Goal: Navigation & Orientation: Find specific page/section

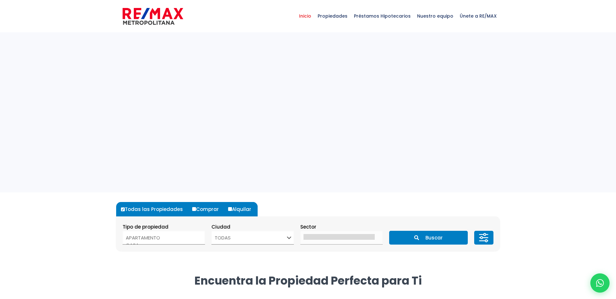
select select
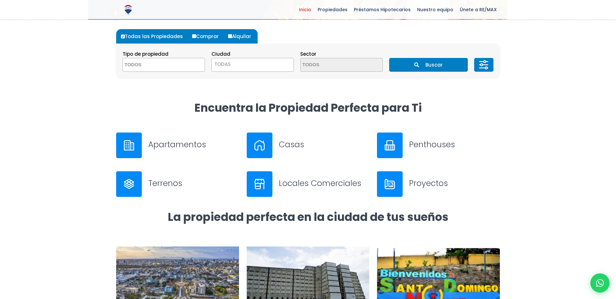
scroll to position [150, 0]
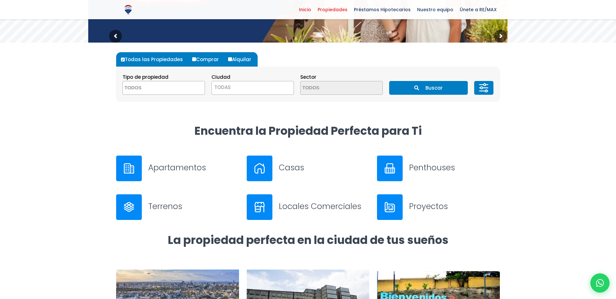
click at [337, 11] on span "Propiedades" at bounding box center [332, 10] width 36 height 10
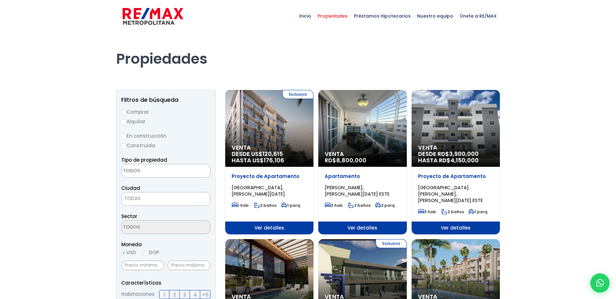
select select
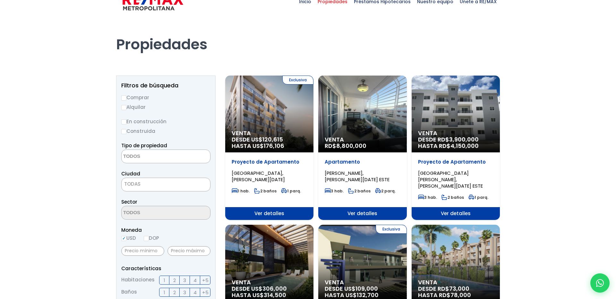
scroll to position [13, 0]
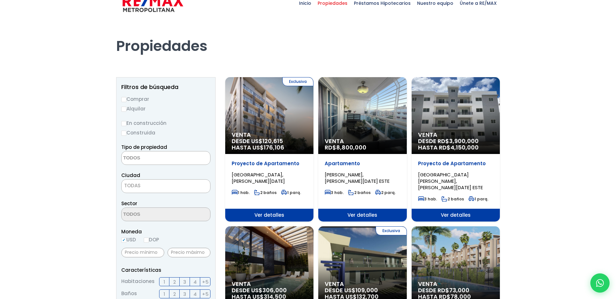
click at [313, 126] on div "Venta RD$ 8,800,000" at bounding box center [269, 115] width 88 height 77
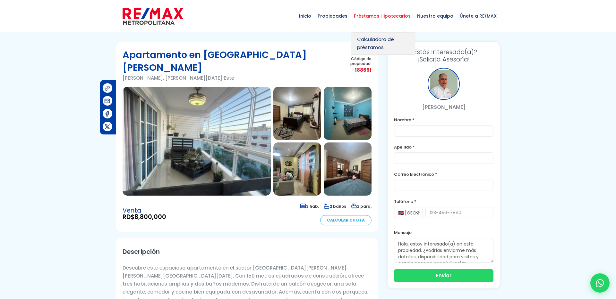
click at [400, 18] on span "Préstamos Hipotecarios" at bounding box center [381, 15] width 63 height 19
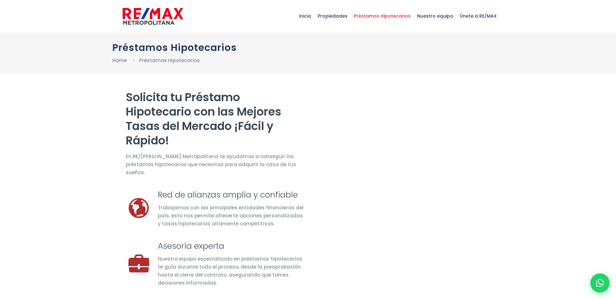
select select "DO"
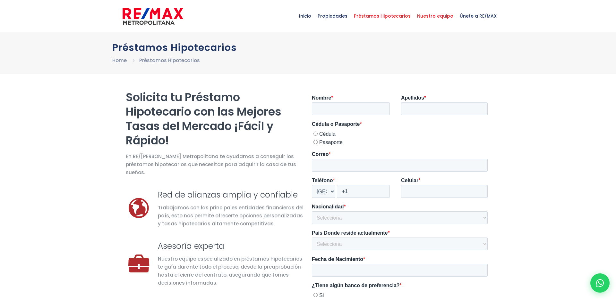
click at [431, 14] on span "Nuestro equipo" at bounding box center [435, 15] width 43 height 19
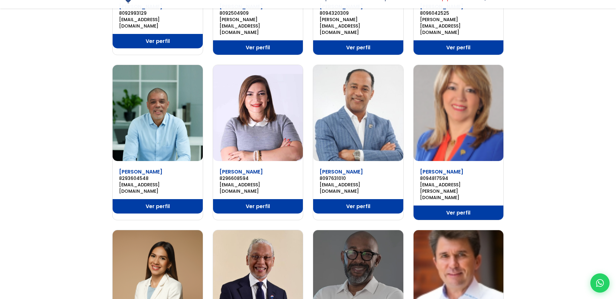
scroll to position [350, 0]
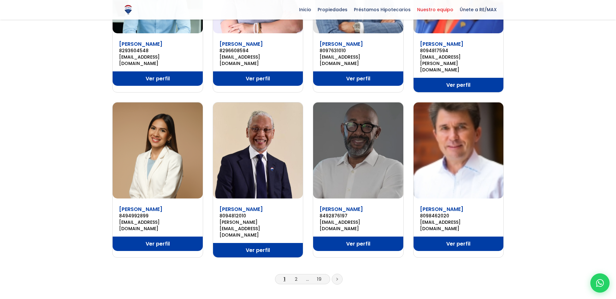
click at [295, 275] on li "2" at bounding box center [296, 279] width 10 height 8
click at [296, 276] on link "2" at bounding box center [296, 279] width 3 height 7
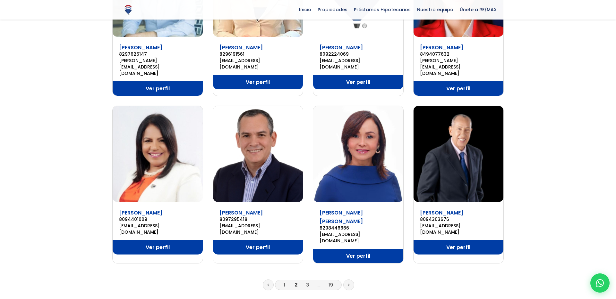
scroll to position [341, 0]
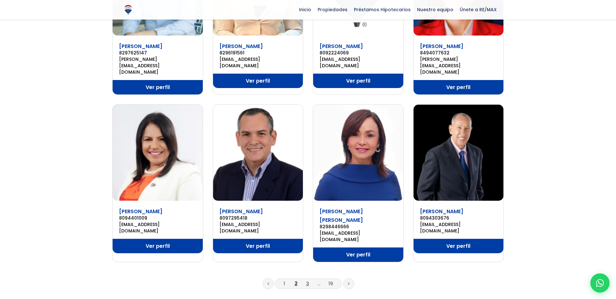
click at [306, 281] on link "3" at bounding box center [307, 284] width 3 height 7
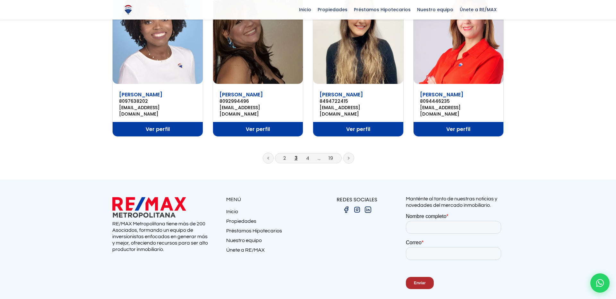
scroll to position [461, 0]
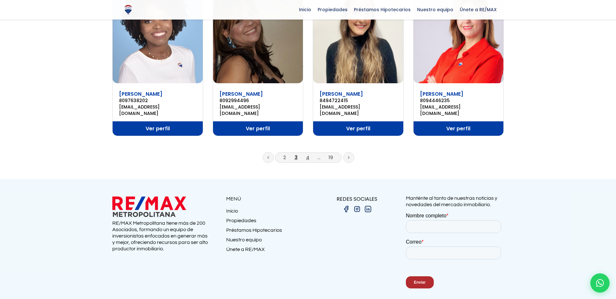
click at [308, 154] on link "4" at bounding box center [307, 157] width 3 height 7
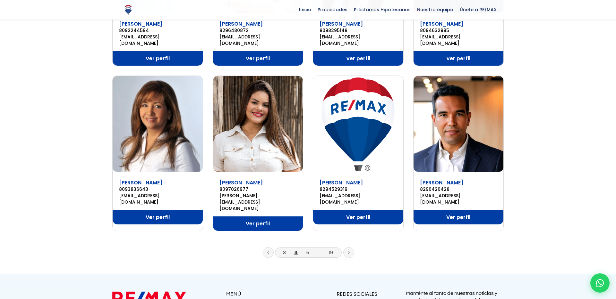
scroll to position [371, 0]
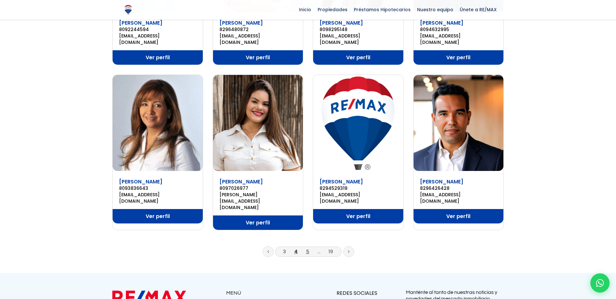
click at [306, 248] on link "5" at bounding box center [307, 251] width 3 height 7
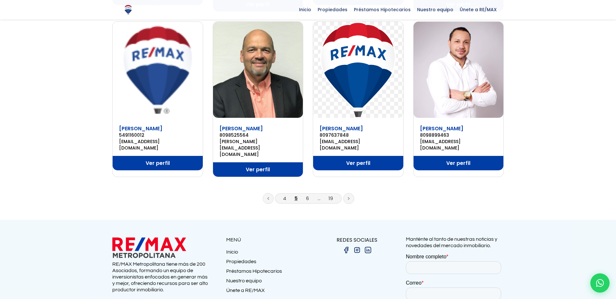
scroll to position [426, 0]
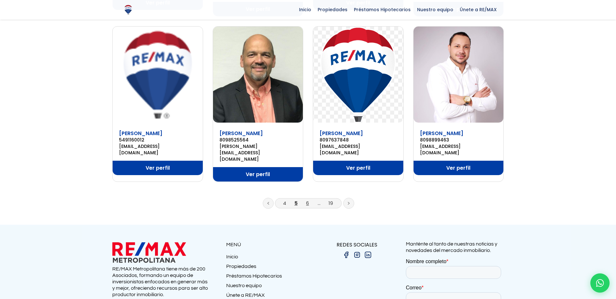
click at [308, 200] on link "6" at bounding box center [307, 203] width 3 height 7
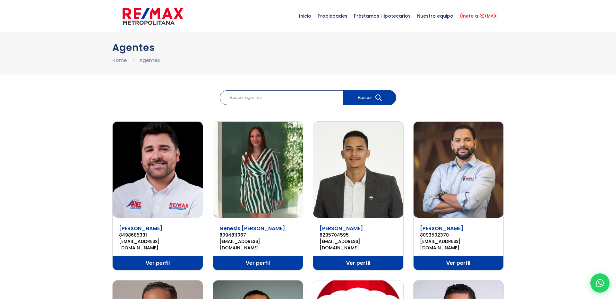
click at [468, 13] on span "Únete a RE/MAX" at bounding box center [477, 15] width 43 height 19
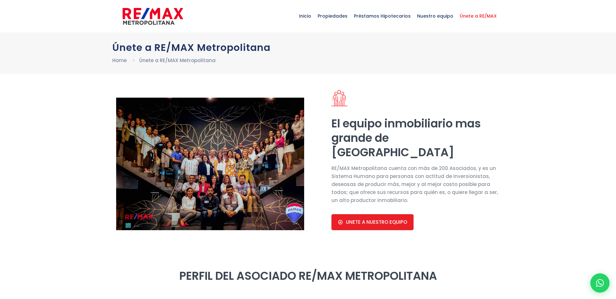
select select "DO"
click at [314, 18] on span "Inicio" at bounding box center [305, 15] width 19 height 19
click at [314, 13] on span "Inicio" at bounding box center [305, 15] width 19 height 19
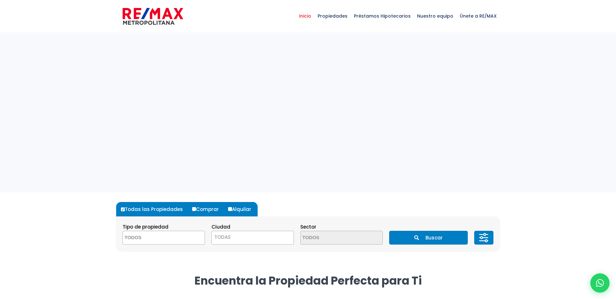
select select
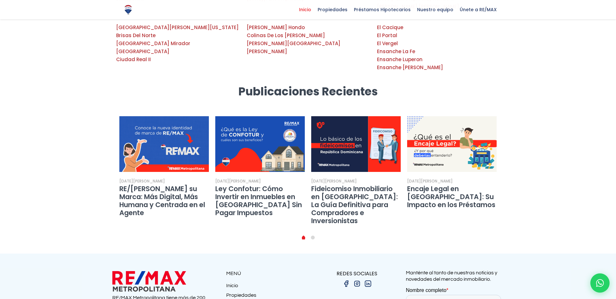
scroll to position [1117, 0]
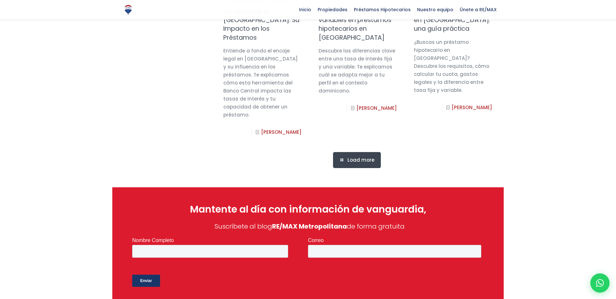
scroll to position [529, 0]
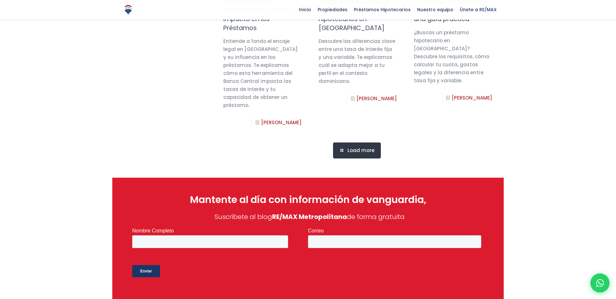
click at [345, 159] on link "Load more" at bounding box center [357, 151] width 48 height 16
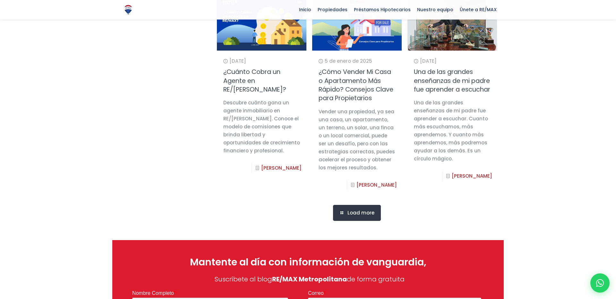
scroll to position [920, 0]
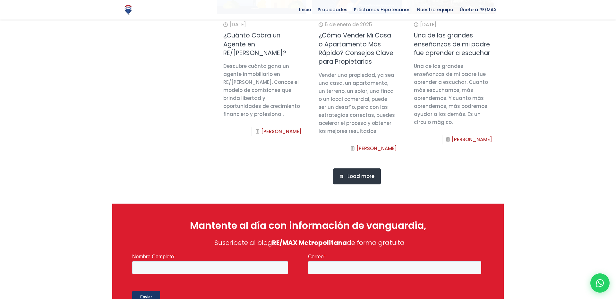
click at [352, 180] on span "Load more" at bounding box center [360, 177] width 27 height 6
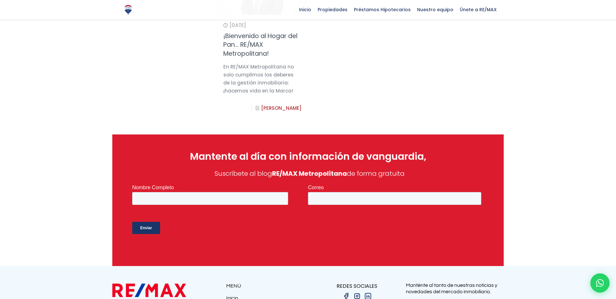
scroll to position [1124, 0]
